Goal: Check status

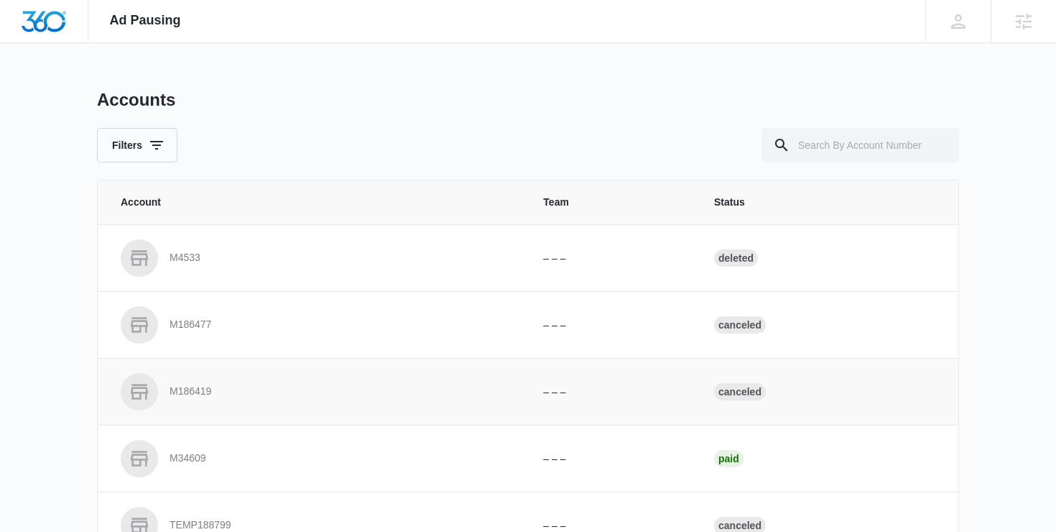
scroll to position [52, 0]
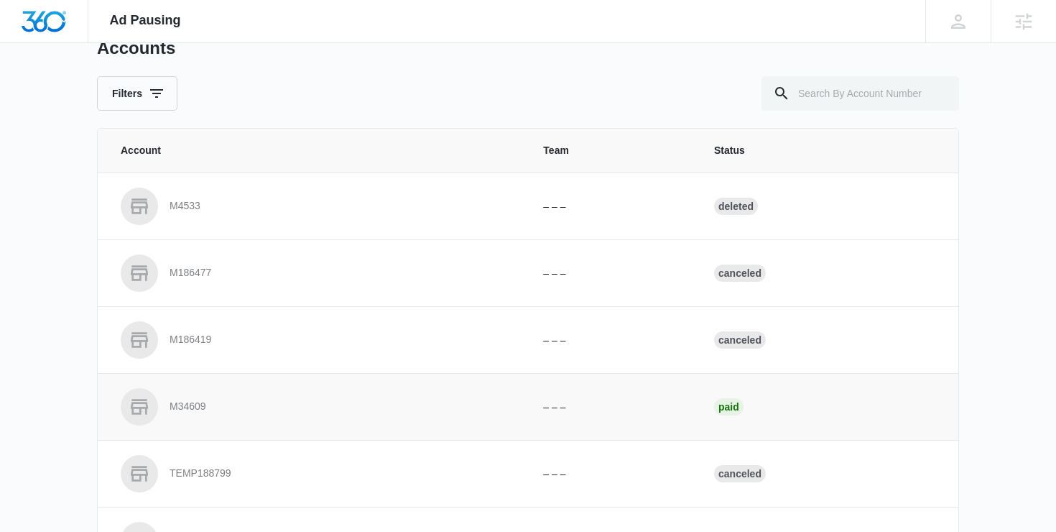
click at [203, 407] on p "M34609" at bounding box center [188, 406] width 37 height 14
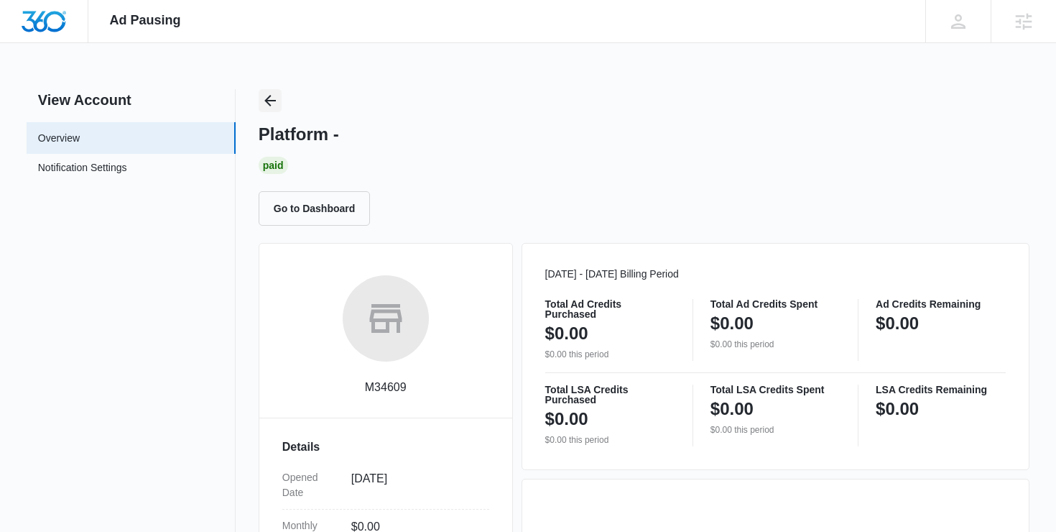
click at [271, 96] on icon "Back" at bounding box center [269, 100] width 17 height 17
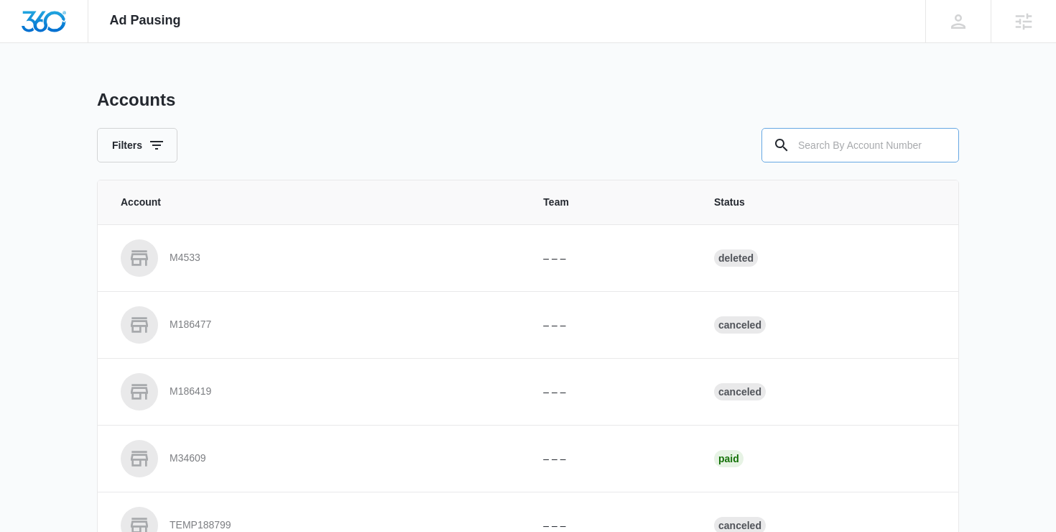
click at [799, 139] on input "text" at bounding box center [860, 145] width 198 height 34
type input "source studio"
